Goal: Task Accomplishment & Management: Manage account settings

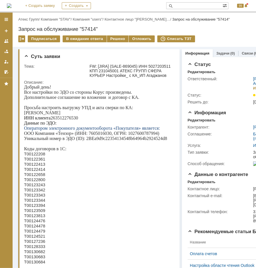
scroll to position [38, 0]
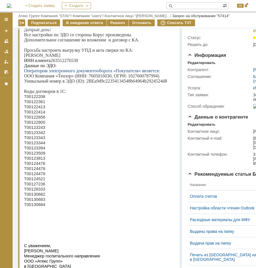
copy p "263512276530"
drag, startPoint x: 95, startPoint y: 82, endPoint x: 167, endPoint y: 84, distance: 71.5
click at [167, 84] on p "Уникальный номер в ЭДО (ID): 2BEa9d9c22354134548b64964b2924524d8" at bounding box center [97, 80] width 147 height 5
copy p "2BEa9d9c22354134548b64964b2924524d8"
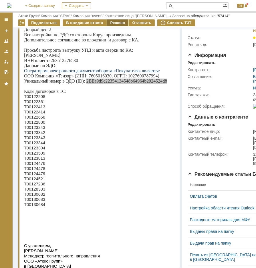
click at [109, 21] on div "Решено" at bounding box center [118, 22] width 22 height 7
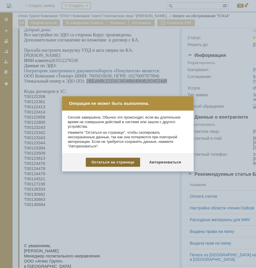
click at [137, 162] on div "Остаться на странице" at bounding box center [113, 162] width 54 height 9
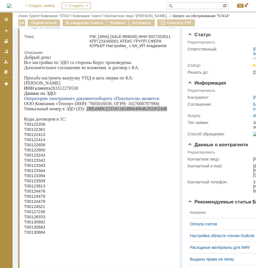
scroll to position [0, 0]
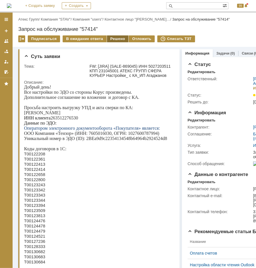
click at [108, 39] on div "Решено" at bounding box center [118, 38] width 22 height 7
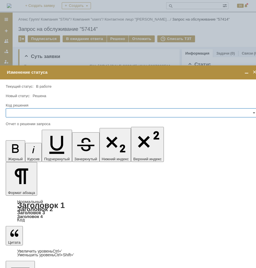
scroll to position [0, 1]
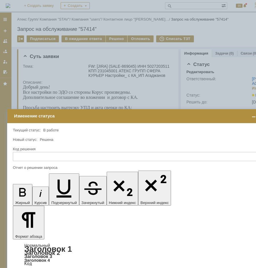
drag, startPoint x: 48, startPoint y: 72, endPoint x: 57, endPoint y: 116, distance: 44.8
click at [57, 116] on div "Изменение статуса" at bounding box center [139, 116] width 251 height 5
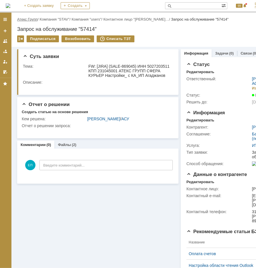
scroll to position [0, 0]
click at [27, 19] on link "Атекс Групп" at bounding box center [27, 19] width 20 height 4
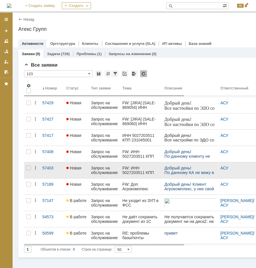
click at [111, 166] on div "Запрос на обслуживание" at bounding box center [104, 170] width 27 height 9
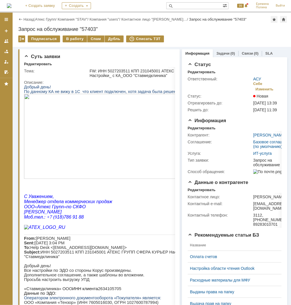
scroll to position [0, 2]
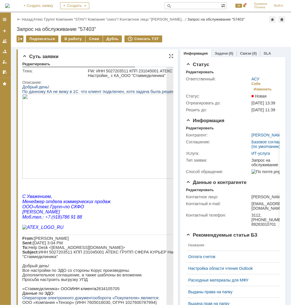
click at [100, 272] on p "Добрый день! Все настройки по ЭДО со стороны Корус произведены." at bounding box center [122, 267] width 200 height 9
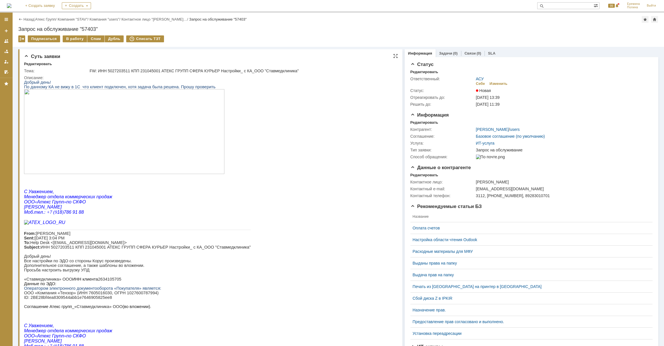
scroll to position [43, 0]
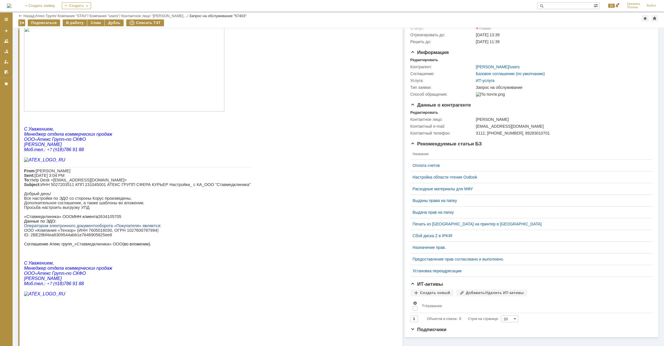
click at [101, 219] on p "«Ставмедклиника» ООО ИНН клиента 2634105705" at bounding box center [137, 217] width 227 height 5
copy p "2634105705"
drag, startPoint x: 30, startPoint y: 268, endPoint x: 104, endPoint y: 269, distance: 73.8
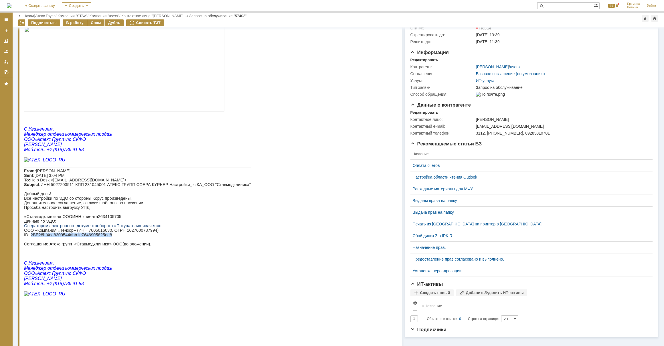
click at [104, 237] on p "ID : 2BE28 bf 4 ea 8309544 abb 1 e 7646905825 ee 8" at bounding box center [137, 235] width 227 height 5
copy p "2BE28 bf 4 ea 8309544 abb 1 e 7646905825 ee 8"
drag, startPoint x: 94, startPoint y: 247, endPoint x: 114, endPoint y: 246, distance: 20.6
click at [114, 219] on p "«Ставмедклиника» ООО ИНН клиента 2634105705" at bounding box center [137, 217] width 227 height 5
copy p "2634105705"
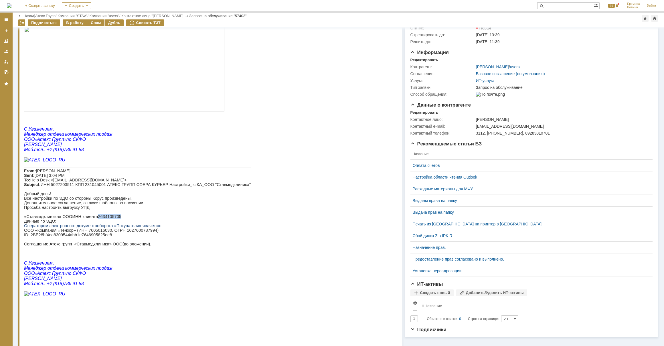
copy p "2634105705"
click at [65, 20] on div "В работу" at bounding box center [75, 22] width 24 height 7
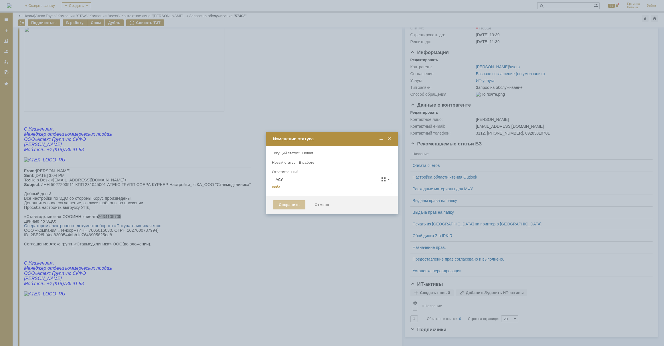
type input "[PERSON_NAME]"
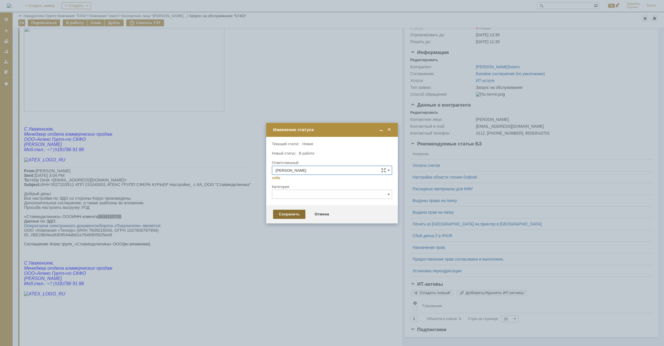
click at [256, 215] on div "Сохранить" at bounding box center [289, 214] width 32 height 9
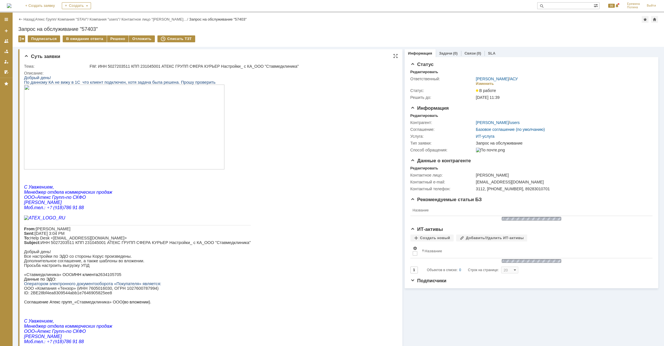
scroll to position [0, 0]
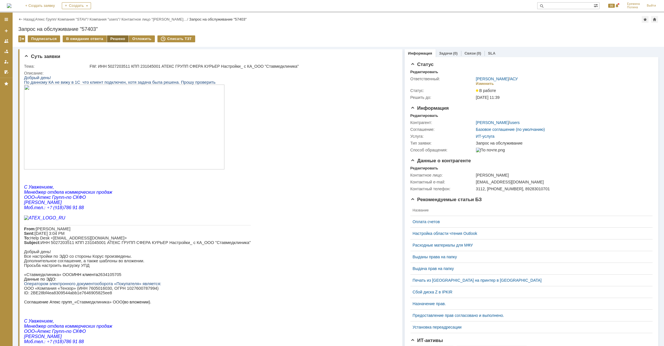
click at [112, 37] on div "Решено" at bounding box center [118, 38] width 22 height 7
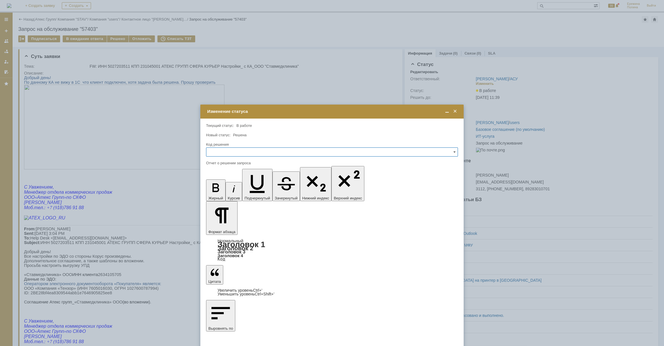
drag, startPoint x: 239, startPoint y: 1696, endPoint x: 201, endPoint y: 1696, distance: 37.8
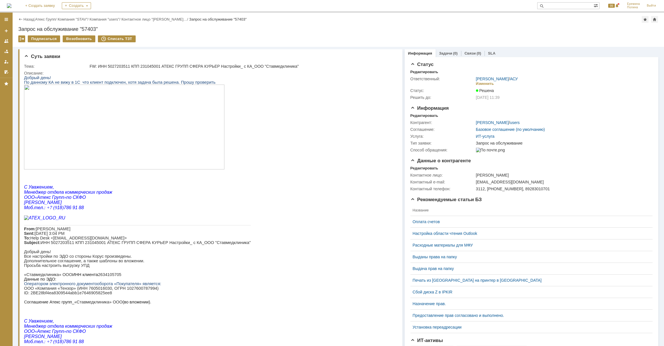
click at [52, 20] on link "Атекс Групп" at bounding box center [45, 19] width 20 height 4
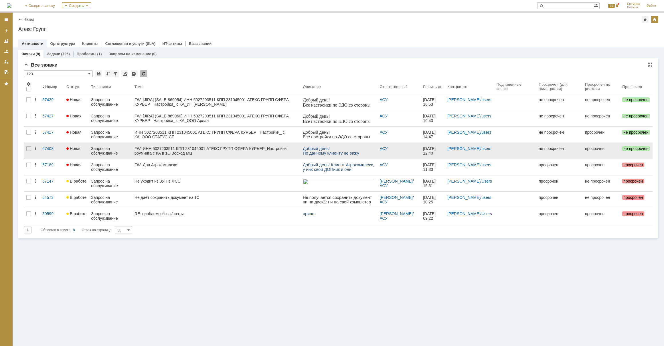
click at [206, 152] on div "FW: ИНН 5027203511 КПП 231045001 АТЕКС ГРУПП СФЕРА КУРЬЕР_Настройки роуминга с …" at bounding box center [216, 150] width 164 height 9
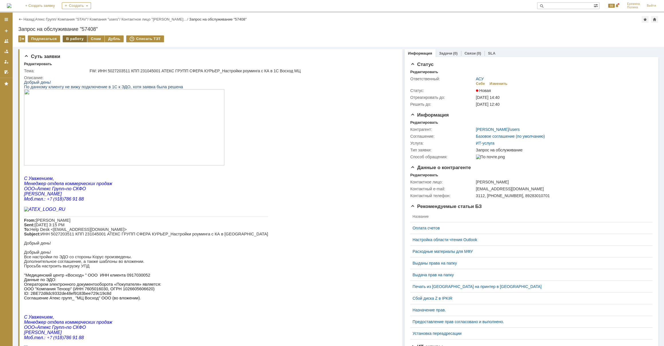
click at [77, 39] on div "В работу" at bounding box center [75, 38] width 24 height 7
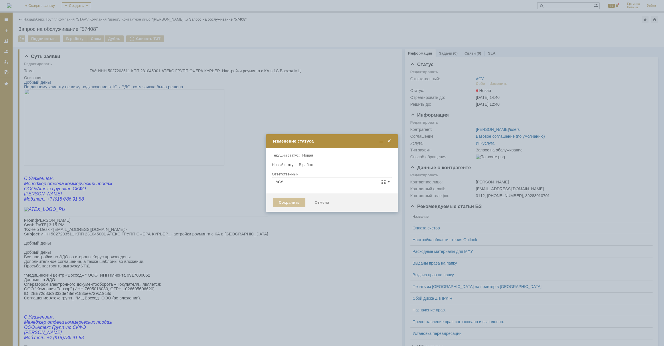
type input "[PERSON_NAME]"
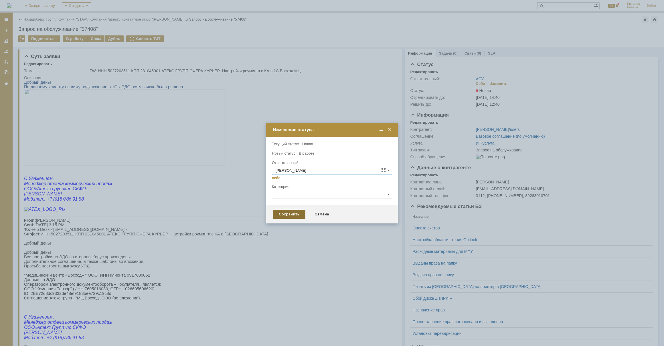
click at [256, 213] on div "Сохранить" at bounding box center [289, 214] width 32 height 9
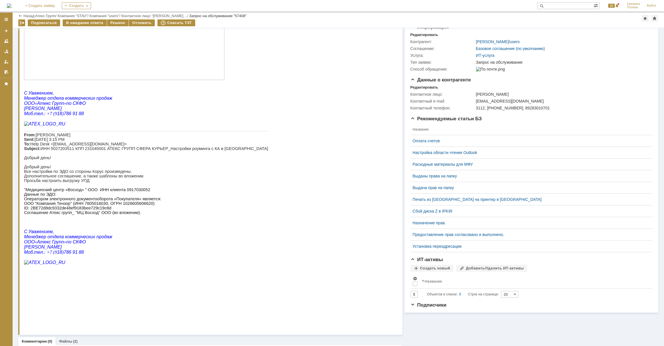
scroll to position [86, 0]
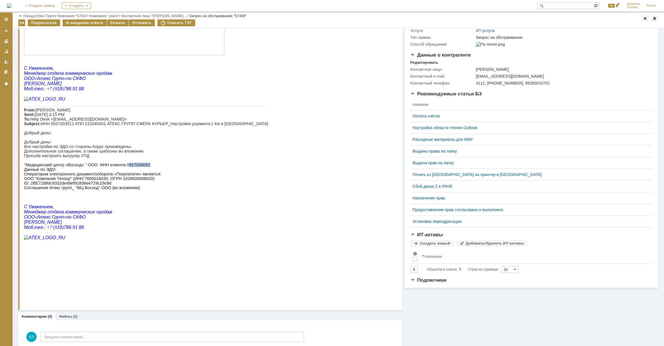
drag, startPoint x: 119, startPoint y: 195, endPoint x: 139, endPoint y: 195, distance: 20.0
click at [139, 172] on p ""Медицинский центр «Восход» " ООО ИНН клиента 0917030052 Данные по ЭДО:" at bounding box center [146, 167] width 244 height 9
drag, startPoint x: 139, startPoint y: 195, endPoint x: 123, endPoint y: 195, distance: 16.3
click at [124, 172] on span ""Медицинский центр «Восход» " ООО ИНН клиента 0917030052 Данные по ЭДО:" at bounding box center [87, 167] width 126 height 9
drag, startPoint x: 118, startPoint y: 195, endPoint x: 139, endPoint y: 196, distance: 20.6
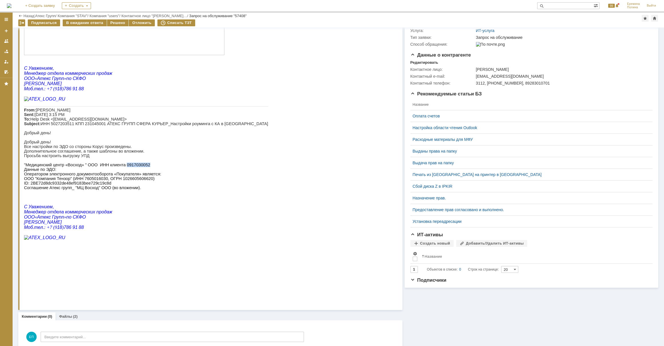
click at [139, 172] on p ""Медицинский центр «Восход» " ООО ИНН клиента 0917030052 Данные по ЭДО:" at bounding box center [146, 167] width 244 height 9
copy span "0917030052"
click at [118, 23] on div "Решено" at bounding box center [118, 22] width 22 height 7
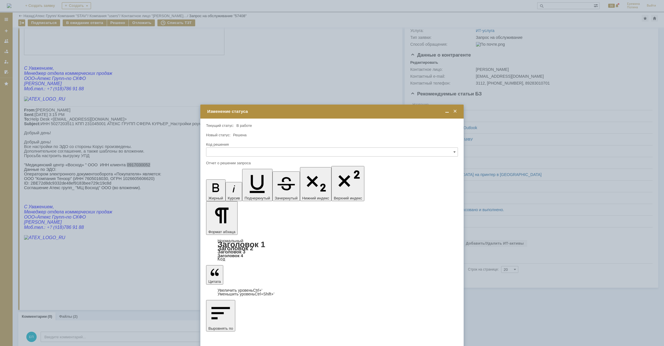
scroll to position [0, 0]
drag, startPoint x: 248, startPoint y: 233, endPoint x: 225, endPoint y: 258, distance: 34.6
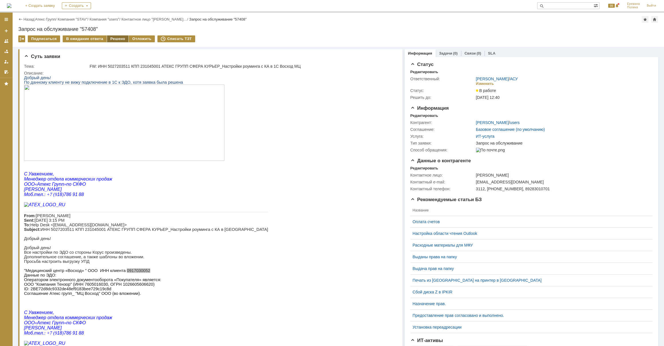
click at [118, 36] on div "Решено" at bounding box center [118, 38] width 22 height 7
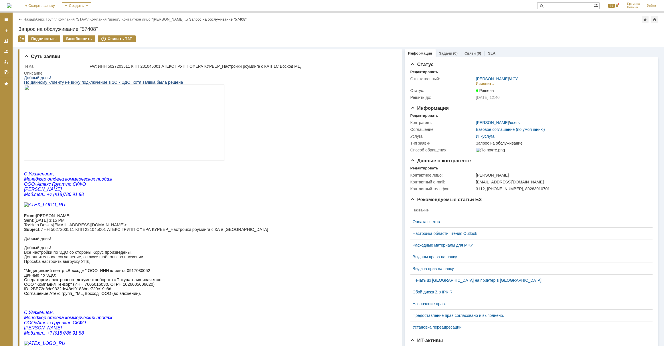
click at [54, 18] on link "Атекс Групп" at bounding box center [45, 19] width 20 height 4
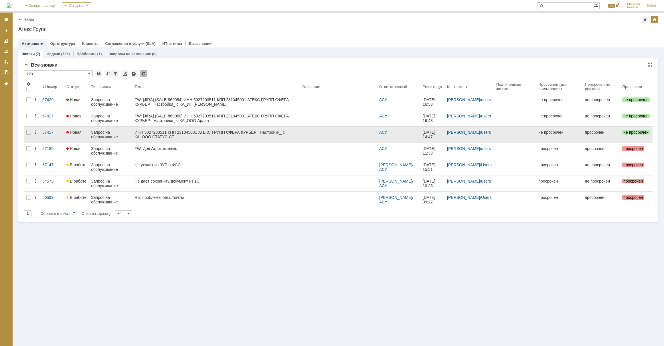
click at [171, 137] on div "ИНН 5027203511 КПП 231045001 АТЕКС ГРУПП СФЕРА КУРЬЕР Настройки_ с КА_ООО СТАТУ…" at bounding box center [215, 134] width 163 height 9
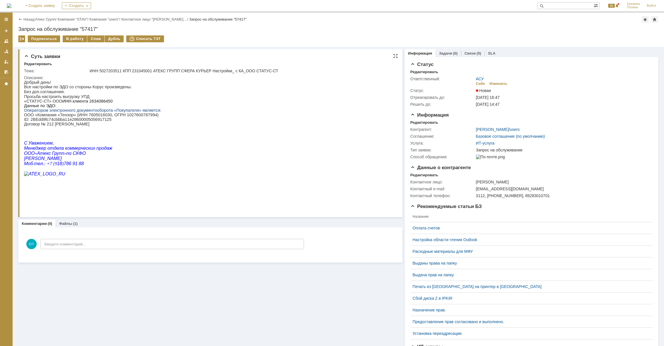
click at [89, 103] on span "2634086450" at bounding box center [100, 101] width 23 height 5
copy span "2634086450"
drag, startPoint x: 30, startPoint y: 123, endPoint x: 112, endPoint y: 122, distance: 82.1
click at [112, 122] on p "ID : 2BEdd9fc74cbbba11e28600005056917125 Договор № 212 [PERSON_NAME]" at bounding box center [92, 121] width 137 height 9
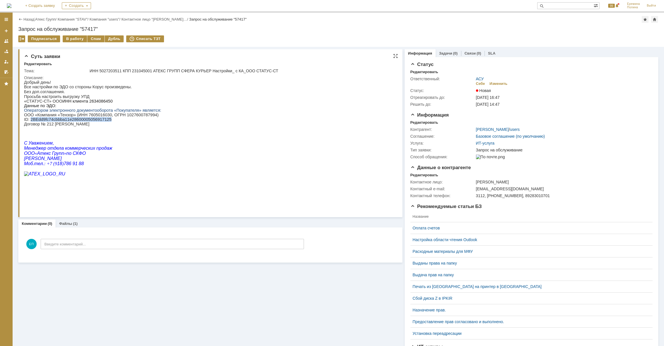
copy p "2BEdd9fc74cbbba11e28600005056917125"
click at [73, 37] on div "В работу" at bounding box center [75, 38] width 24 height 7
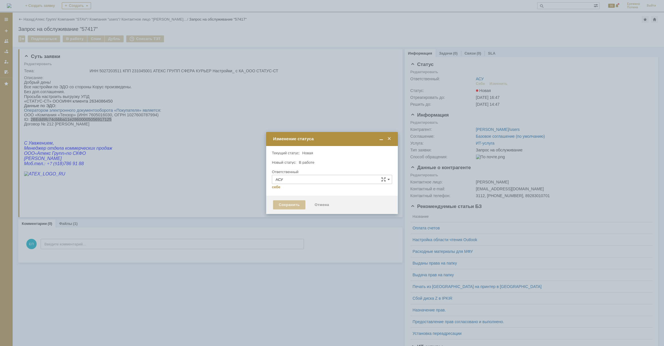
type input "[PERSON_NAME]"
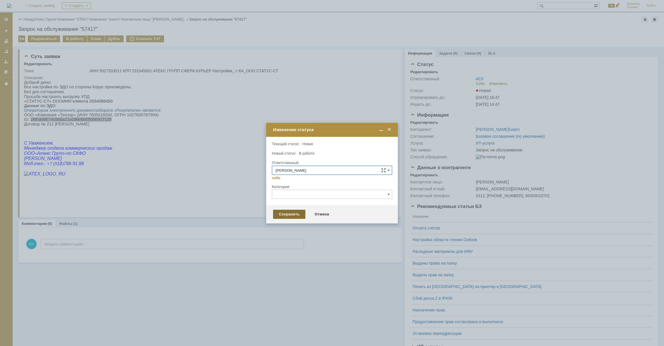
click at [256, 215] on div "Сохранить" at bounding box center [289, 214] width 32 height 9
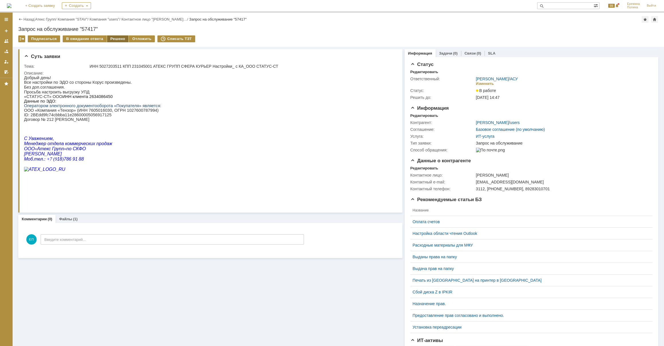
click at [118, 36] on div "Решено" at bounding box center [118, 38] width 22 height 7
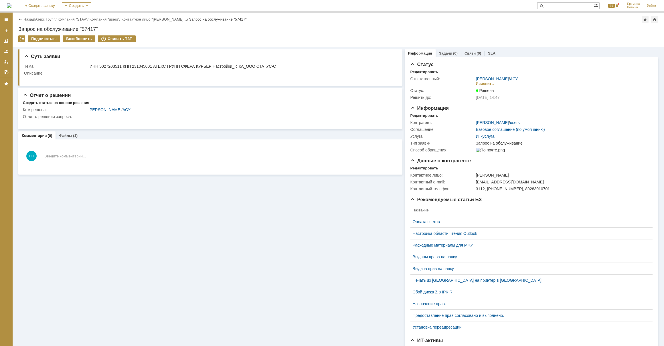
click at [54, 17] on link "Атекс Групп" at bounding box center [45, 19] width 20 height 4
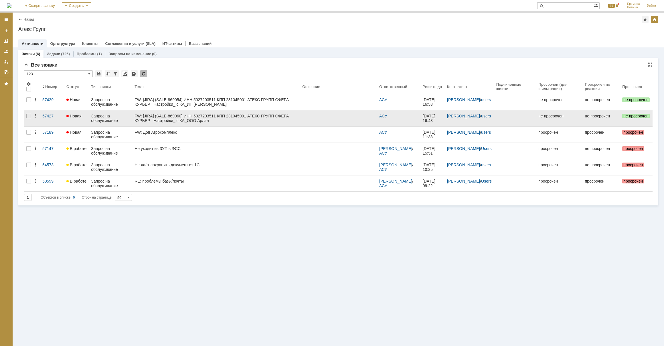
click at [155, 120] on div "FW: [JIRA] (SALE-869060) ИНН 5027203511 КПП 231045001 АТЕКС ГРУПП СФЕРА КУРЬЕР …" at bounding box center [215, 118] width 163 height 9
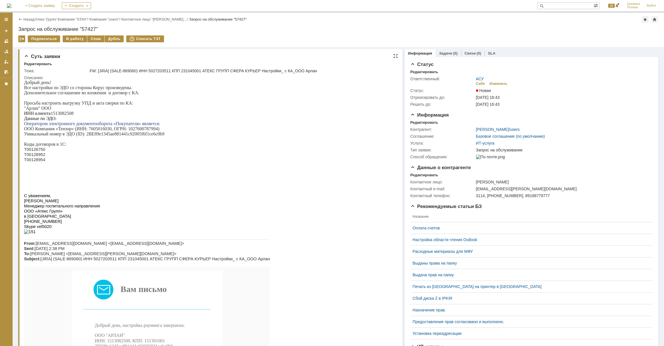
click at [66, 114] on p "ИНН клиента 1513082508" at bounding box center [147, 113] width 246 height 5
copy p "1513082508"
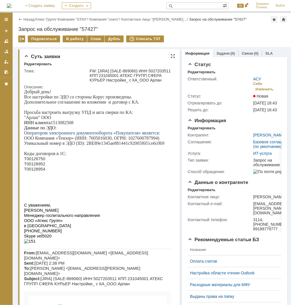
click at [21, 166] on div "Суть заявки Редактировать Тема: FW: [JIRA] (SALE-869060) ИНН 5027203511 КПП 231…" at bounding box center [98, 276] width 161 height 454
click at [29, 161] on span "Т00126750" at bounding box center [34, 158] width 21 height 5
copy span "Т00126750"
drag, startPoint x: 86, startPoint y: 146, endPoint x: 165, endPoint y: 144, distance: 79.3
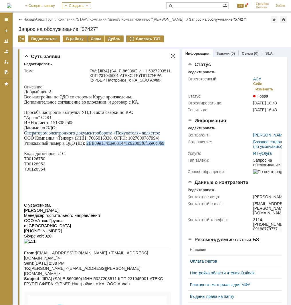
click at [165, 144] on p "Уникальный номер в ЭДО (ID): 2BE89e1345ae881441c92005f6f1ce6c0b9" at bounding box center [97, 142] width 147 height 5
click at [38, 166] on span "Т00128952" at bounding box center [34, 163] width 21 height 5
click at [26, 171] on span "Т00128954" at bounding box center [34, 169] width 21 height 5
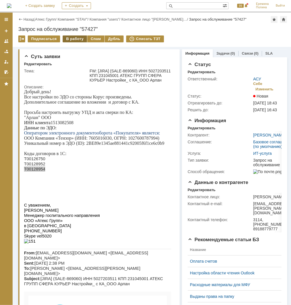
click at [78, 38] on div "В работу" at bounding box center [75, 38] width 24 height 7
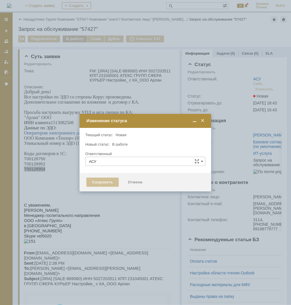
type input "[PERSON_NAME]"
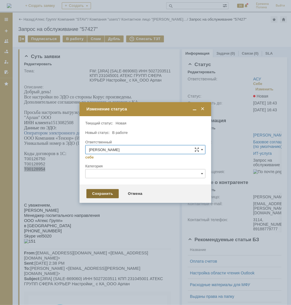
click at [106, 193] on div "Сохранить" at bounding box center [102, 193] width 32 height 9
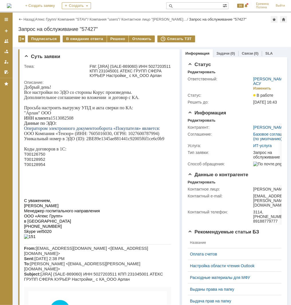
click at [116, 34] on div "Назад | Атекс Групп / Компания "STAV" / Компания "users" / Контактное лицо "[PE…" at bounding box center [153, 30] width 280 height 34
click at [115, 40] on div "Решено" at bounding box center [118, 38] width 22 height 7
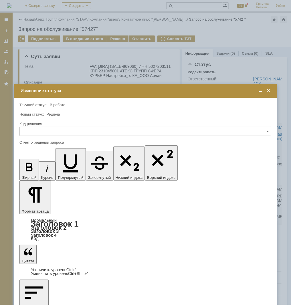
drag, startPoint x: 17, startPoint y: 217, endPoint x: 49, endPoint y: 214, distance: 31.9
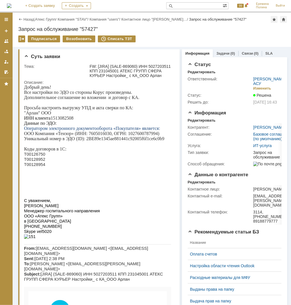
click at [41, 17] on link "Атекс Групп" at bounding box center [45, 19] width 20 height 4
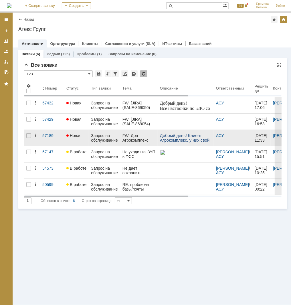
click at [149, 134] on div "FW: Доп Агрокомплекс" at bounding box center [138, 137] width 33 height 9
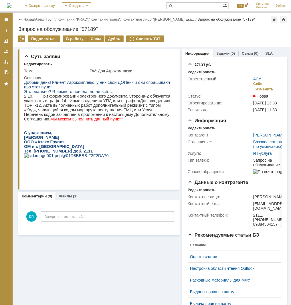
click at [55, 19] on link "Атекс Групп" at bounding box center [45, 19] width 20 height 4
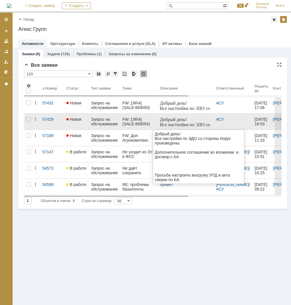
click at [167, 123] on p "Добрый день! Все настройки по ЭДО со стороны Корус произведены." at bounding box center [185, 127] width 51 height 21
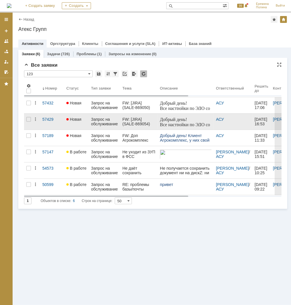
click at [112, 116] on link "Запрос на обслуживание" at bounding box center [104, 122] width 31 height 16
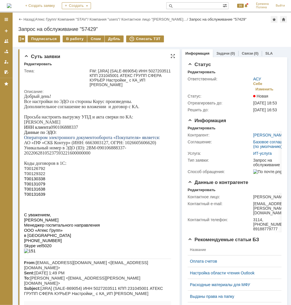
click at [73, 128] on p "ИНН клиента 090106888337" at bounding box center [97, 126] width 147 height 5
click at [40, 171] on span "Т00126792" at bounding box center [34, 168] width 21 height 5
click at [42, 171] on span "Т00126792" at bounding box center [34, 168] width 21 height 5
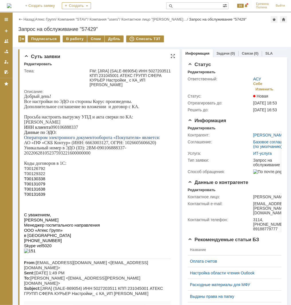
click at [41, 171] on span "Т00126792" at bounding box center [34, 168] width 21 height 5
click at [35, 176] on span "Т00129322" at bounding box center [34, 173] width 21 height 5
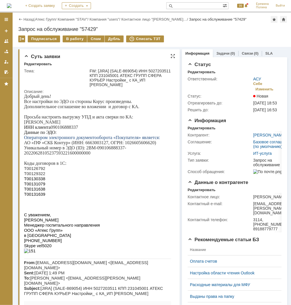
click at [35, 181] on span "Т00130338" at bounding box center [34, 178] width 21 height 5
click at [38, 186] on span "Т00131079" at bounding box center [34, 183] width 21 height 5
click at [37, 191] on span "Т00131638" at bounding box center [34, 189] width 21 height 5
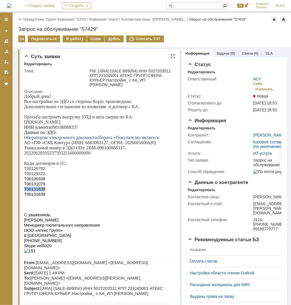
click at [37, 191] on span "Т00131638" at bounding box center [34, 189] width 21 height 5
click at [27, 196] on span "Т00131639" at bounding box center [34, 194] width 21 height 5
click at [71, 128] on p "ИНН клиента 090106888337" at bounding box center [97, 126] width 147 height 5
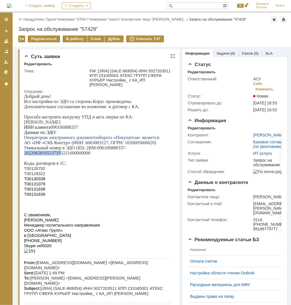
drag, startPoint x: 25, startPoint y: 156, endPoint x: 60, endPoint y: 156, distance: 35.8
click at [60, 155] on p "Уникальный номер в ЭДО (ID): 2BM-090106888337-20220628105237593221600000000" at bounding box center [97, 150] width 147 height 10
drag, startPoint x: 60, startPoint y: 156, endPoint x: 90, endPoint y: 156, distance: 29.2
click at [90, 155] on p "Уникальный номер в ЭДО (ID): 2BM-090106888337-20220628105237593221600000000" at bounding box center [97, 150] width 147 height 10
drag, startPoint x: 93, startPoint y: 282, endPoint x: 96, endPoint y: 270, distance: 12.1
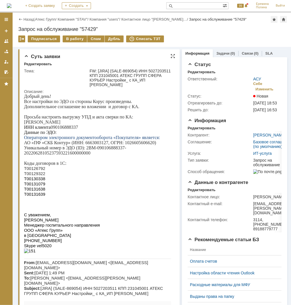
click at [93, 258] on p at bounding box center [97, 255] width 147 height 5
click at [80, 40] on div "В работу" at bounding box center [75, 38] width 24 height 7
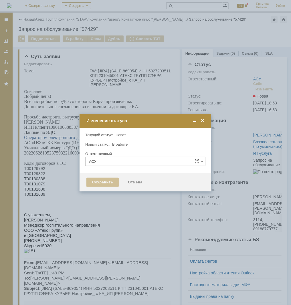
type input "[PERSON_NAME]"
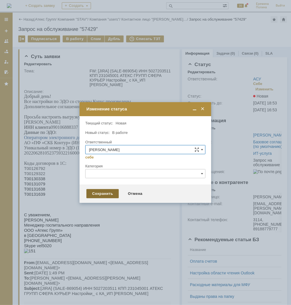
click at [94, 193] on div "Сохранить" at bounding box center [102, 193] width 32 height 9
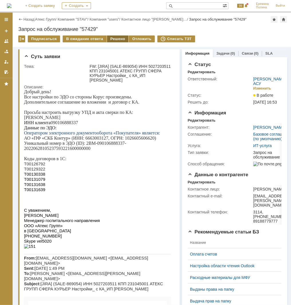
click at [110, 37] on div "Решено" at bounding box center [118, 38] width 22 height 7
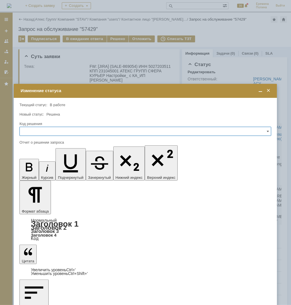
drag, startPoint x: 114, startPoint y: 1682, endPoint x: 114, endPoint y: 1673, distance: 8.9
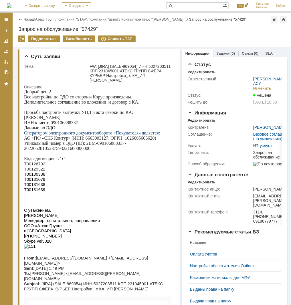
click at [38, 22] on div "Назад | Атекс Групп / Компания "STAV" / Компания "users" / Контактное лицо "[PE…" at bounding box center [152, 19] width 269 height 7
click at [45, 17] on link "Атекс Групп" at bounding box center [45, 19] width 20 height 4
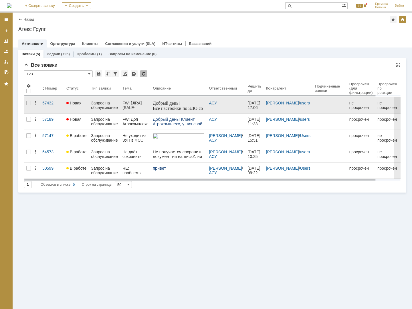
click at [180, 102] on p "Добрый день! Все настройки по ЭДО со стороны Корус произведены." at bounding box center [178, 111] width 51 height 21
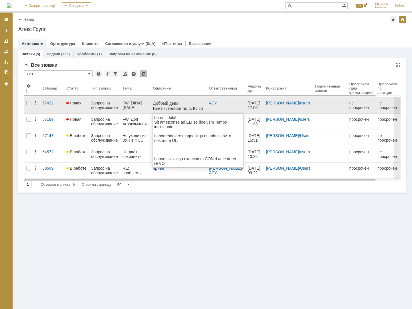
click at [173, 106] on p "Добрый день! Все настройки по ЭДО со стороны Корус произведены." at bounding box center [178, 111] width 51 height 21
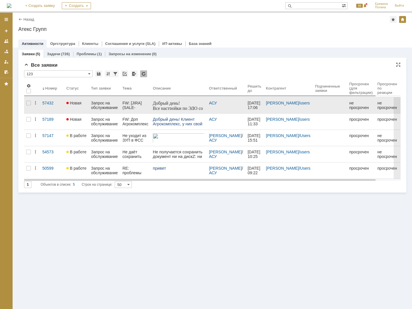
click at [92, 103] on div "Запрос на обслуживание" at bounding box center [104, 105] width 27 height 9
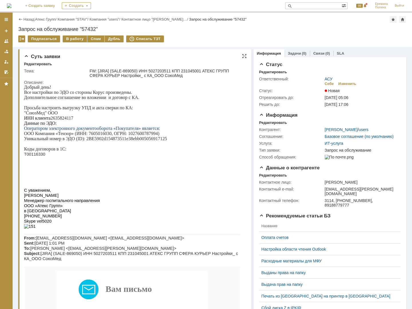
click at [63, 125] on p "Данные по ЭДО:" at bounding box center [132, 123] width 216 height 5
click at [64, 120] on p "ИНН клиента 2635824117" at bounding box center [132, 118] width 216 height 5
drag, startPoint x: 87, startPoint y: 142, endPoint x: 167, endPoint y: 141, distance: 80.4
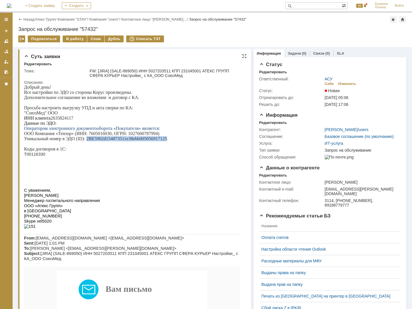
click at [167, 141] on p "Уникальный номер в ЭДО (ID): 2BE5902d154873511e38ebb005056917125" at bounding box center [132, 138] width 216 height 5
click at [76, 40] on div "В работу" at bounding box center [75, 38] width 24 height 7
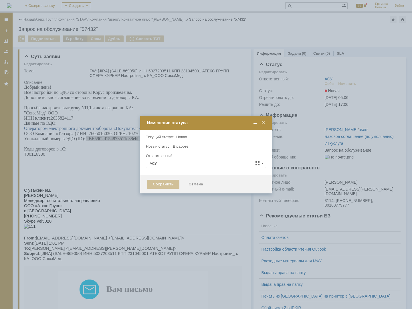
type input "[PERSON_NAME]"
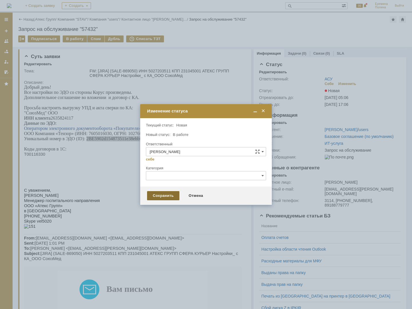
click at [175, 195] on div "Сохранить" at bounding box center [163, 195] width 32 height 9
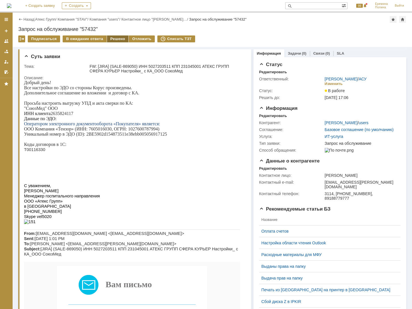
drag, startPoint x: 115, startPoint y: 37, endPoint x: 117, endPoint y: 51, distance: 13.6
click at [115, 37] on div "Решено" at bounding box center [118, 38] width 22 height 7
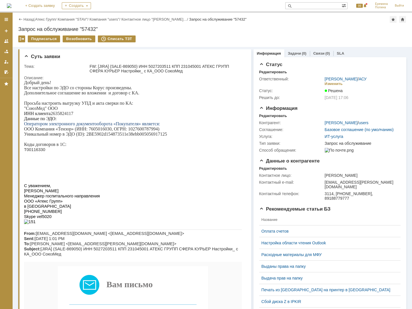
click at [44, 15] on div "Назад | Атекс Групп / Компания "STAV" / Компания "users" / Контактное лицо "[PE…" at bounding box center [212, 30] width 399 height 34
drag, startPoint x: 45, startPoint y: 18, endPoint x: 49, endPoint y: 18, distance: 3.8
click at [45, 18] on link "Атекс Групп" at bounding box center [45, 19] width 20 height 4
